Goal: Navigation & Orientation: Find specific page/section

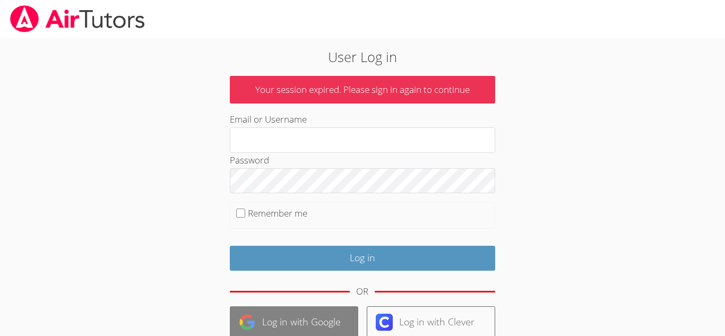
click at [288, 323] on link "Log in with Google" at bounding box center [294, 322] width 128 height 32
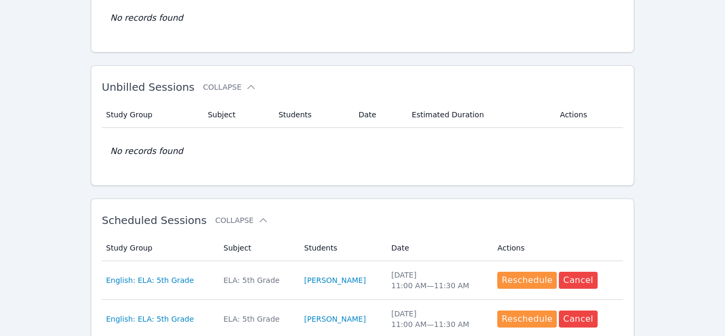
scroll to position [127, 0]
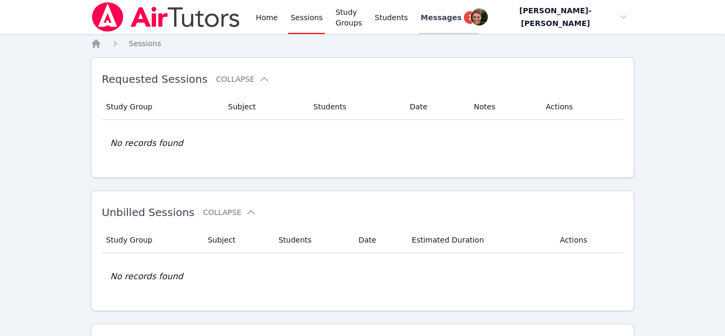
click at [461, 21] on span "Messages" at bounding box center [441, 17] width 41 height 11
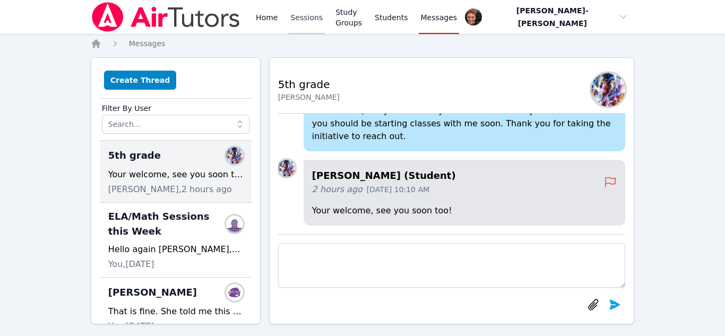
click at [299, 24] on link "Sessions" at bounding box center [306, 17] width 37 height 34
